Goal: Task Accomplishment & Management: Use online tool/utility

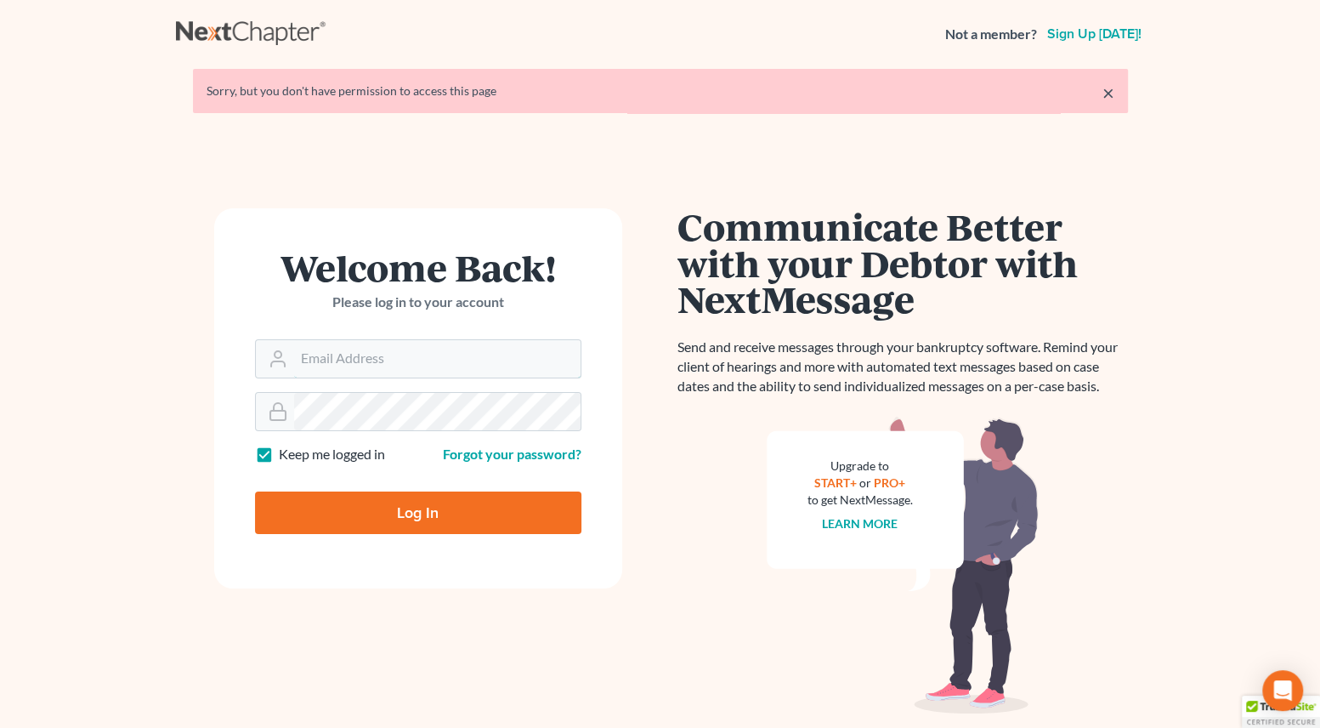
type input "shanehiatt@farthing.legal"
click at [334, 510] on input "Log In" at bounding box center [418, 512] width 326 height 43
type input "Thinking..."
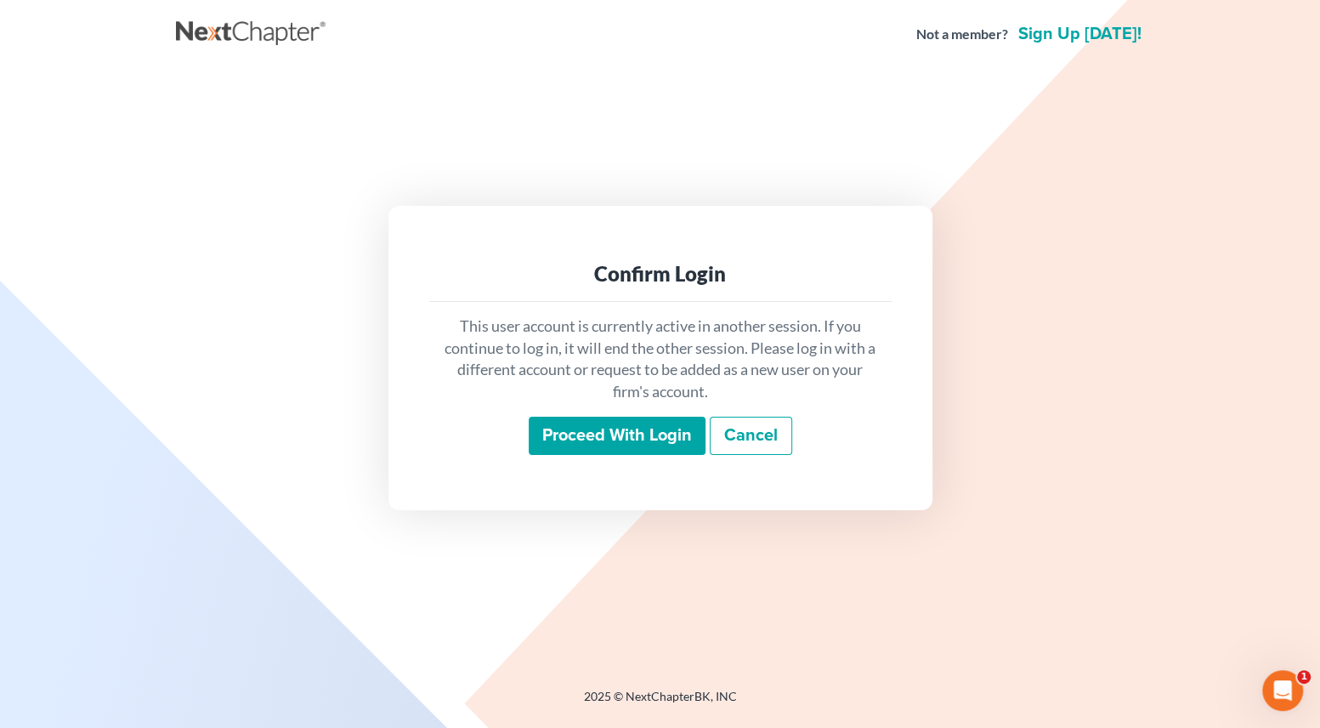
click at [626, 440] on input "Proceed with login" at bounding box center [617, 436] width 177 height 39
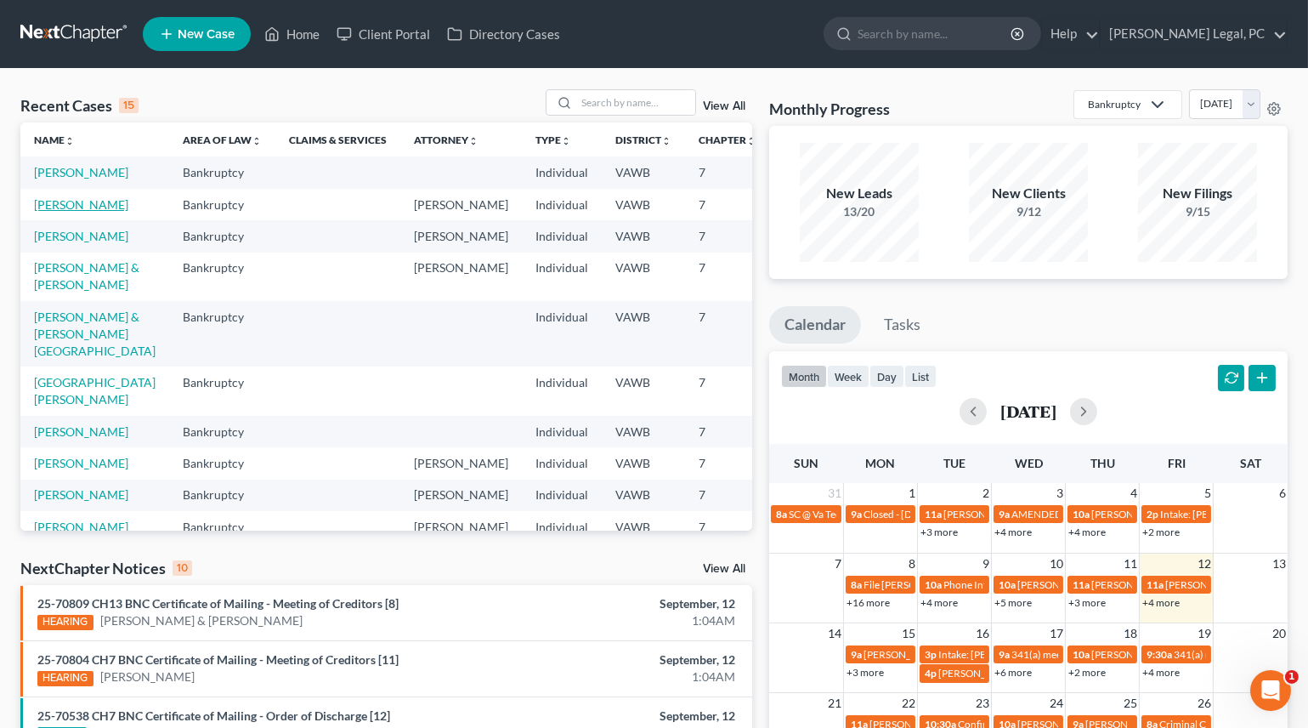
click at [50, 212] on link "[PERSON_NAME]" at bounding box center [81, 204] width 94 height 14
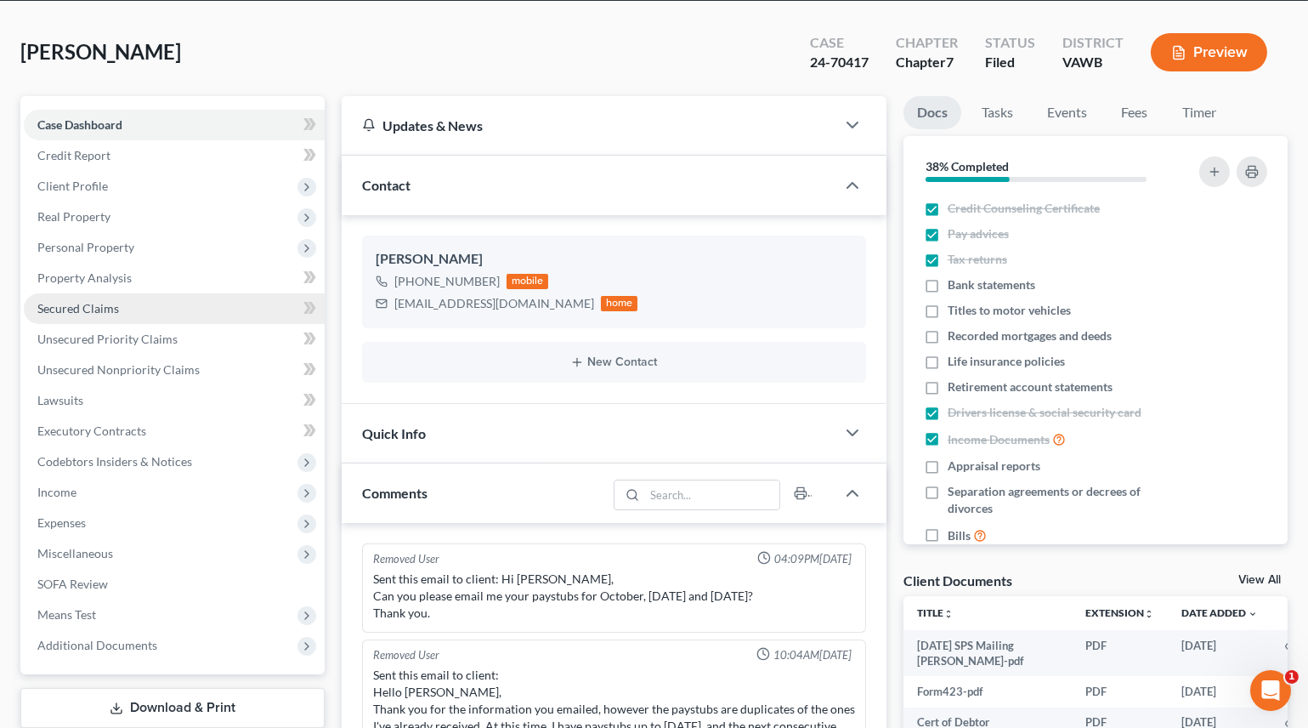
scroll to position [2646, 0]
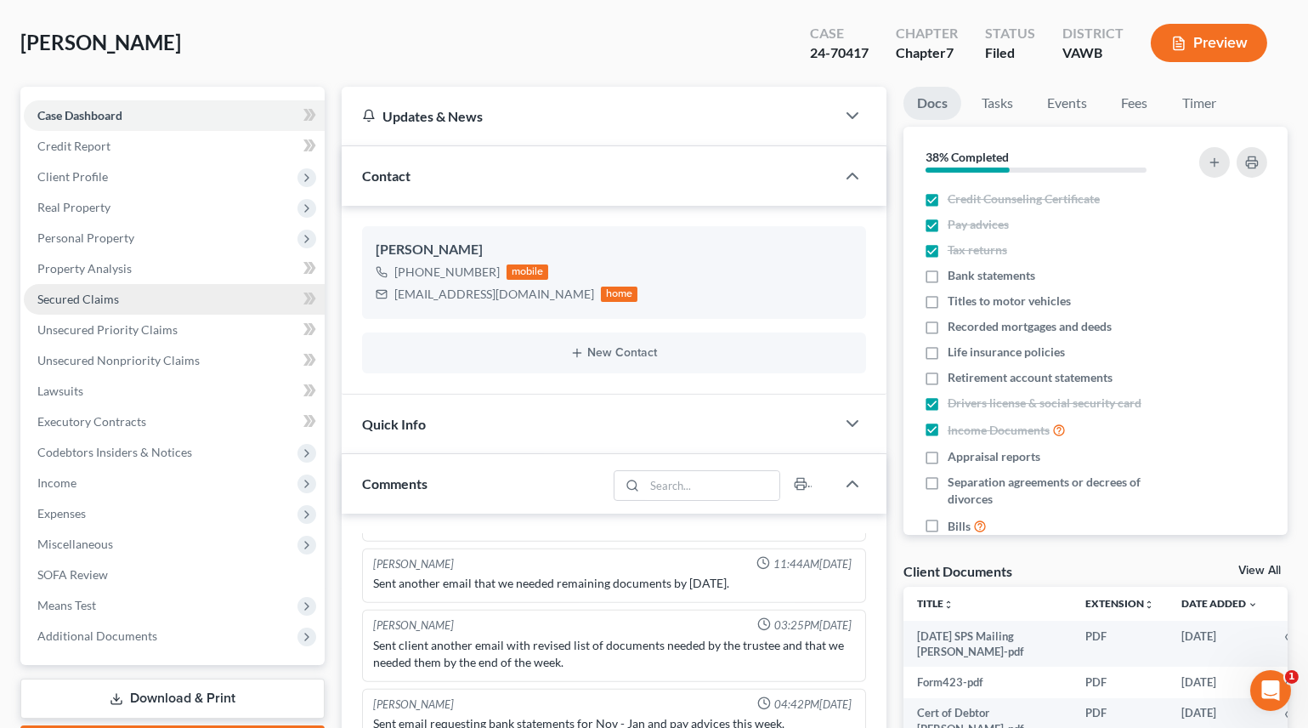
click at [94, 296] on span "Secured Claims" at bounding box center [78, 299] width 82 height 14
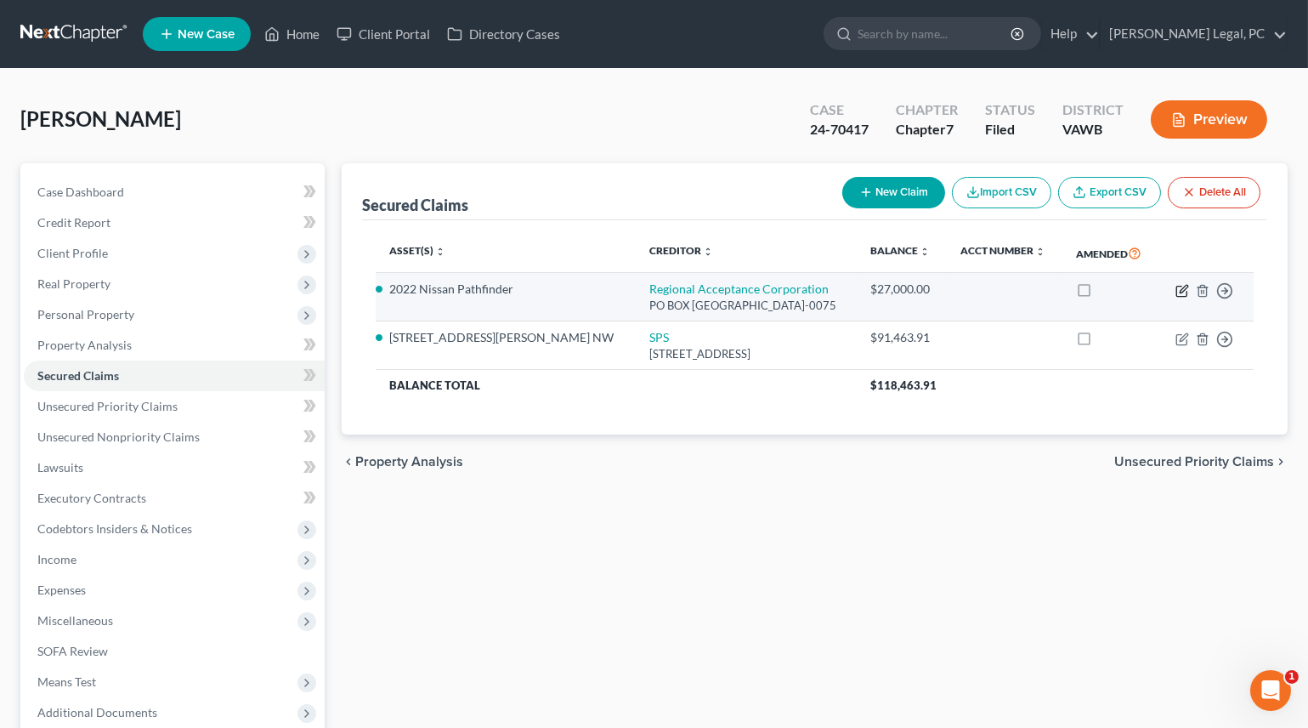
click at [1176, 290] on icon "button" at bounding box center [1183, 291] width 14 height 14
select select "28"
select select "2"
select select "0"
